Goal: Information Seeking & Learning: Learn about a topic

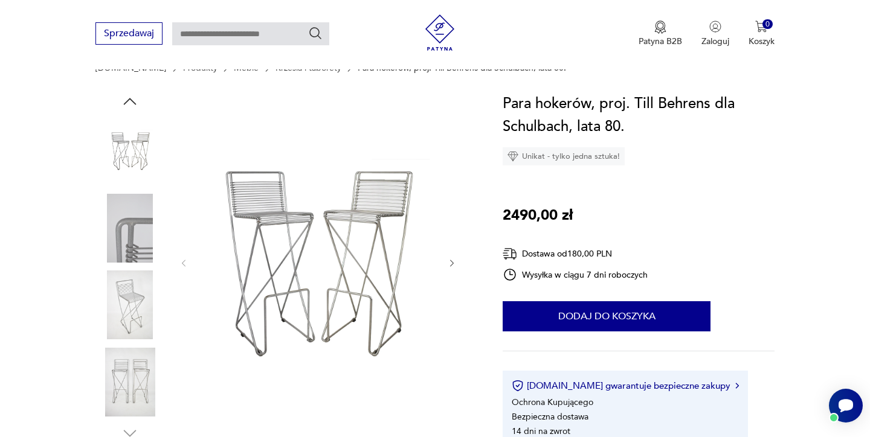
scroll to position [132, 0]
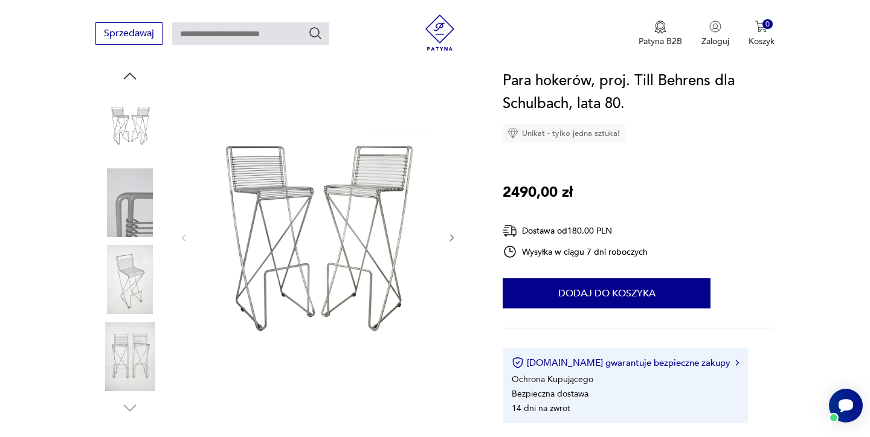
click at [292, 222] on img at bounding box center [317, 237] width 233 height 340
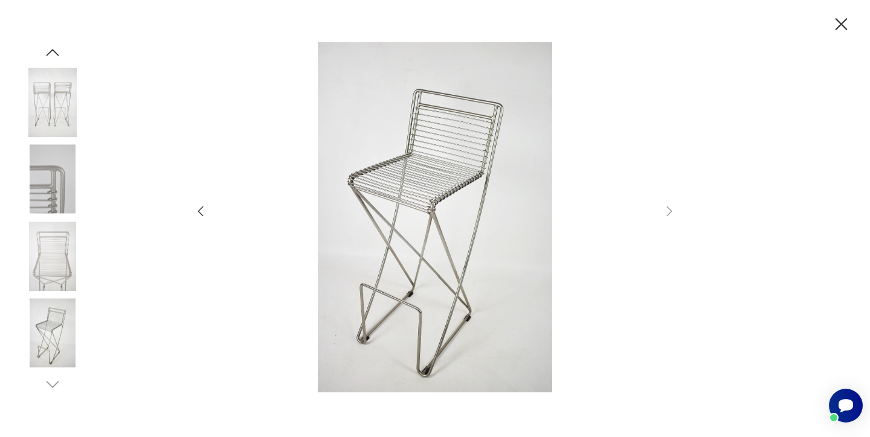
click at [54, 264] on img at bounding box center [52, 256] width 69 height 69
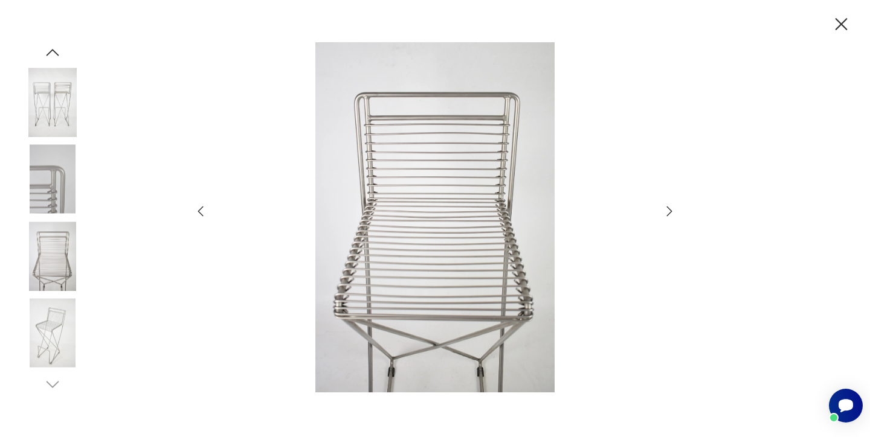
click at [59, 326] on img at bounding box center [52, 333] width 69 height 69
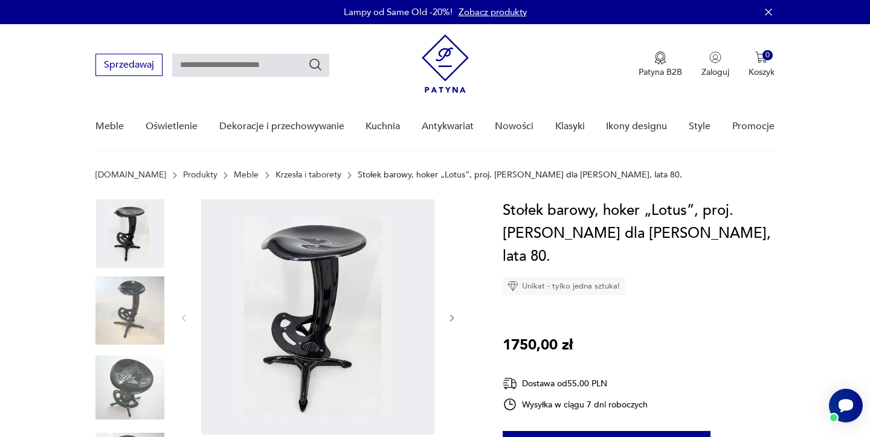
click at [346, 285] on img at bounding box center [317, 317] width 233 height 236
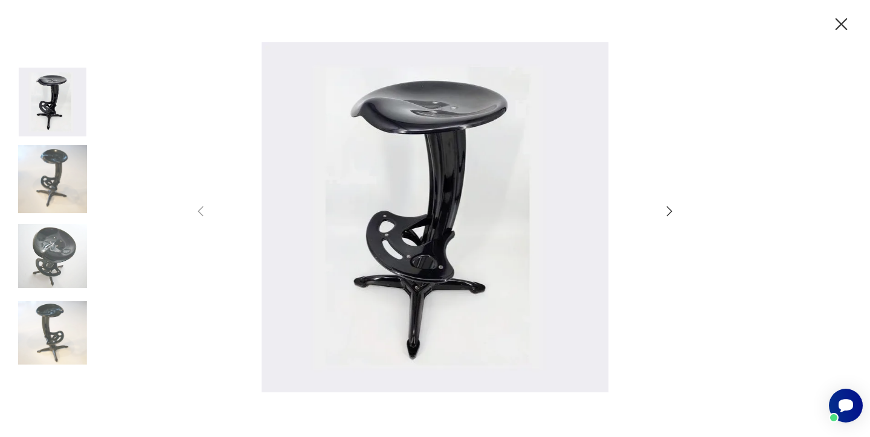
click at [671, 211] on icon "button" at bounding box center [669, 212] width 5 height 10
